Goal: Information Seeking & Learning: Learn about a topic

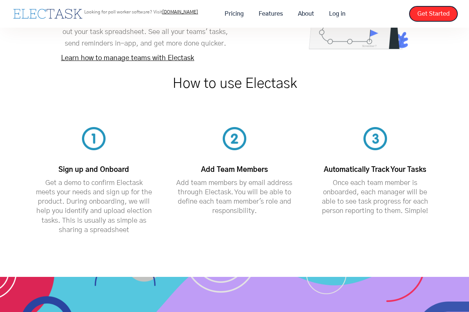
scroll to position [2020, 0]
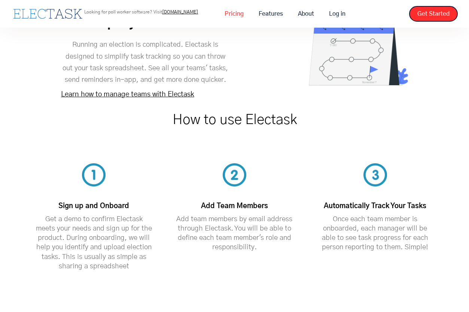
click at [236, 11] on link "Pricing" at bounding box center [234, 14] width 34 height 16
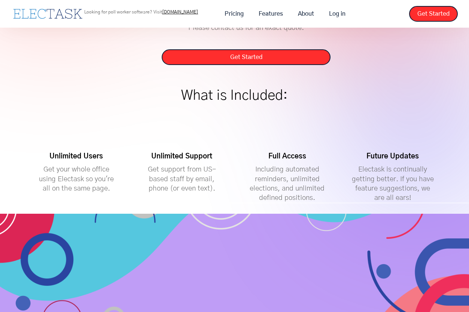
scroll to position [299, 0]
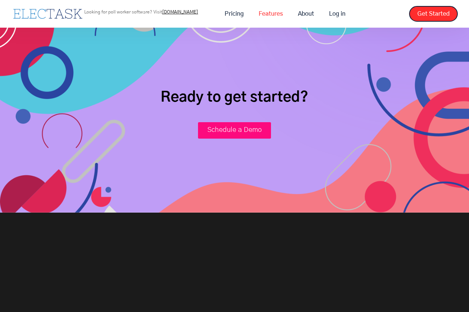
click at [266, 10] on link "Features" at bounding box center [270, 14] width 39 height 16
